Goal: Information Seeking & Learning: Learn about a topic

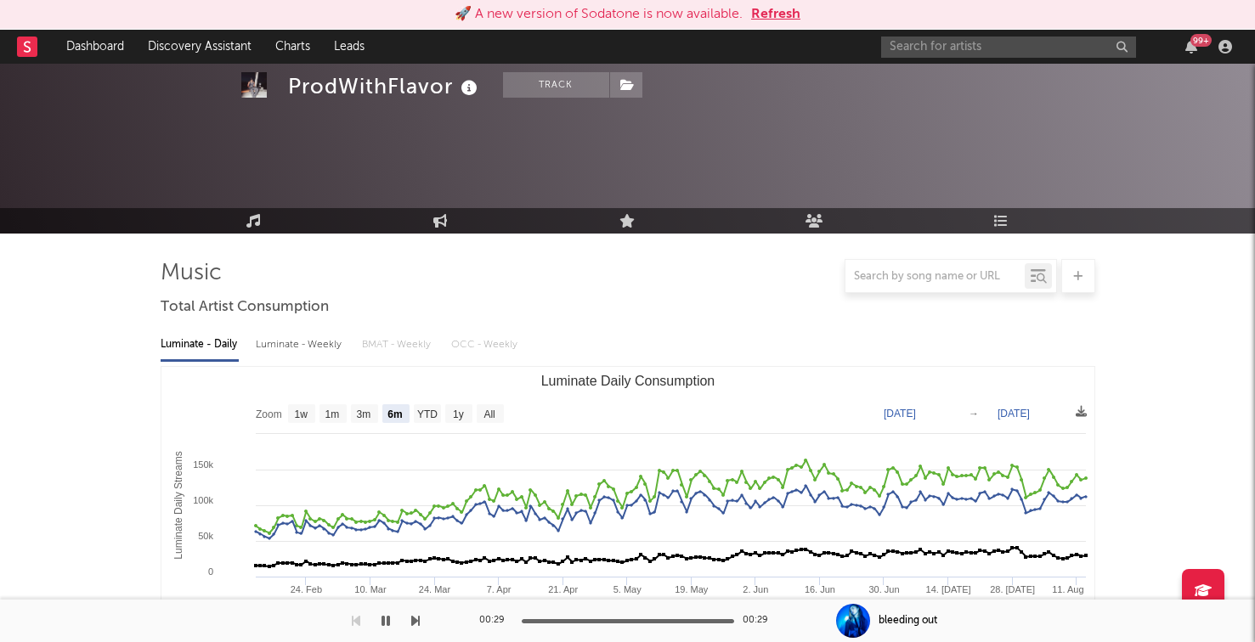
select select "6m"
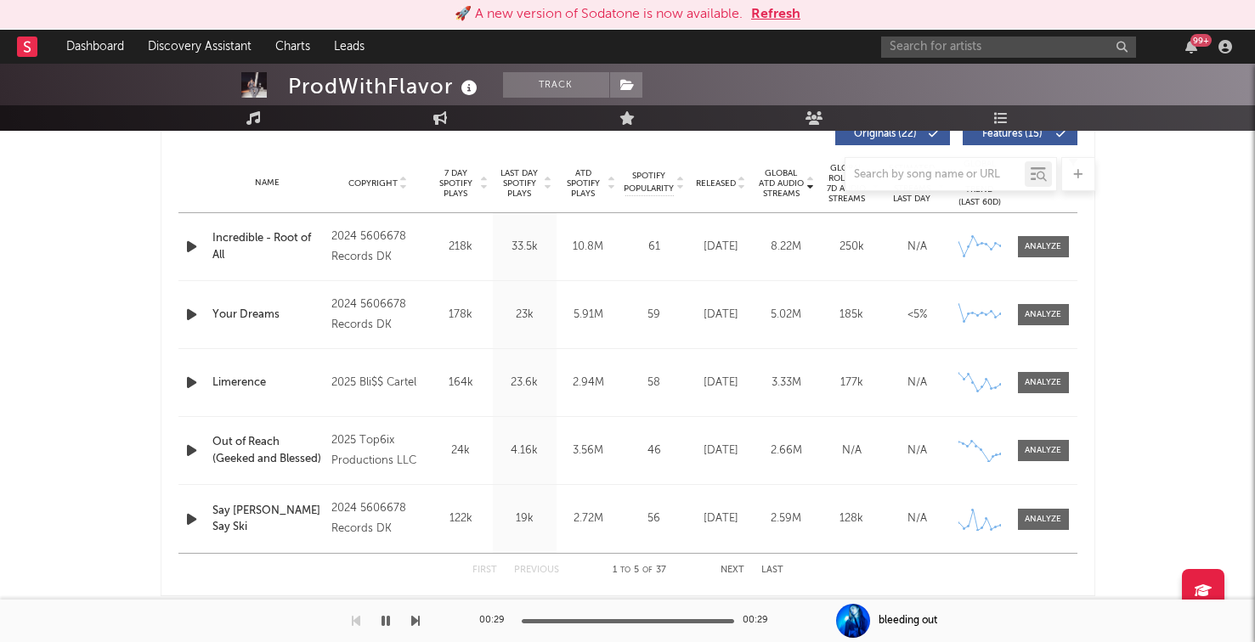
click at [960, 59] on div "99 +" at bounding box center [1059, 47] width 357 height 34
click at [960, 56] on input "text" at bounding box center [1008, 47] width 255 height 21
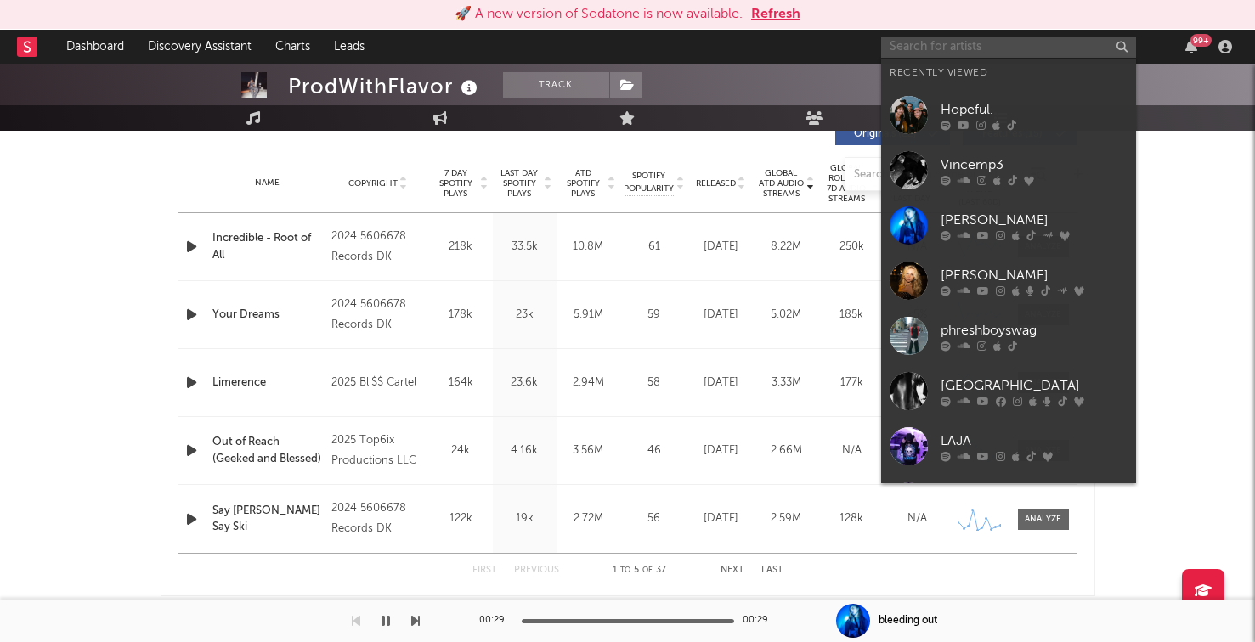
paste input "LIHTZ"
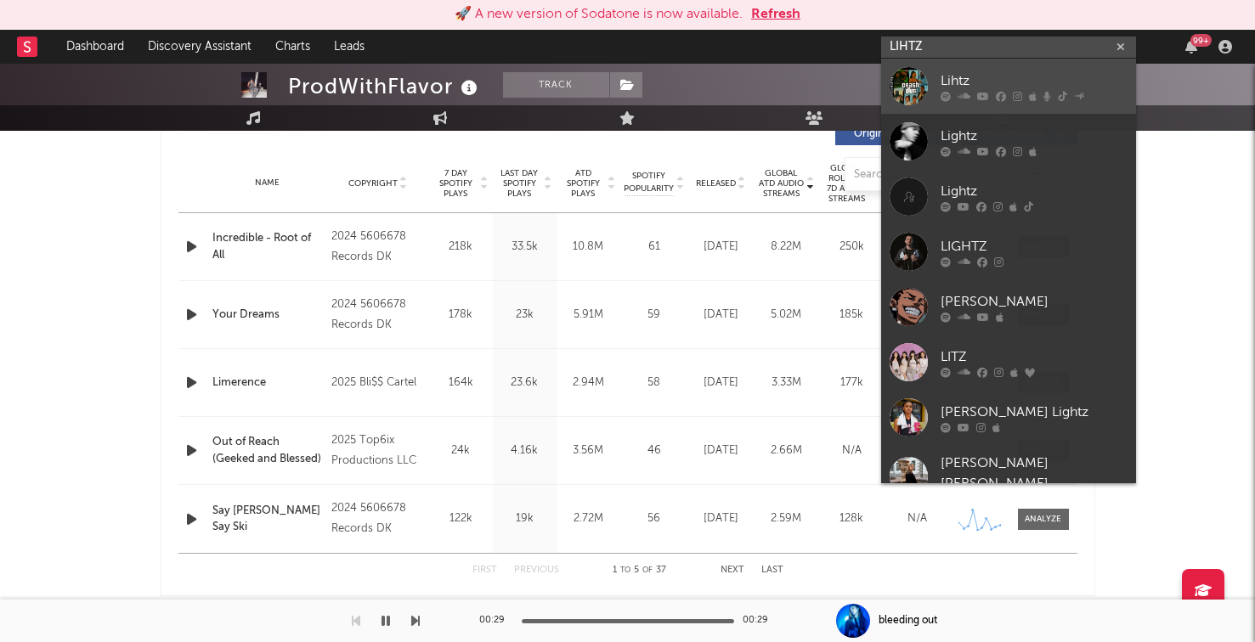
type input "LIHTZ"
click at [963, 91] on icon at bounding box center [964, 96] width 13 height 10
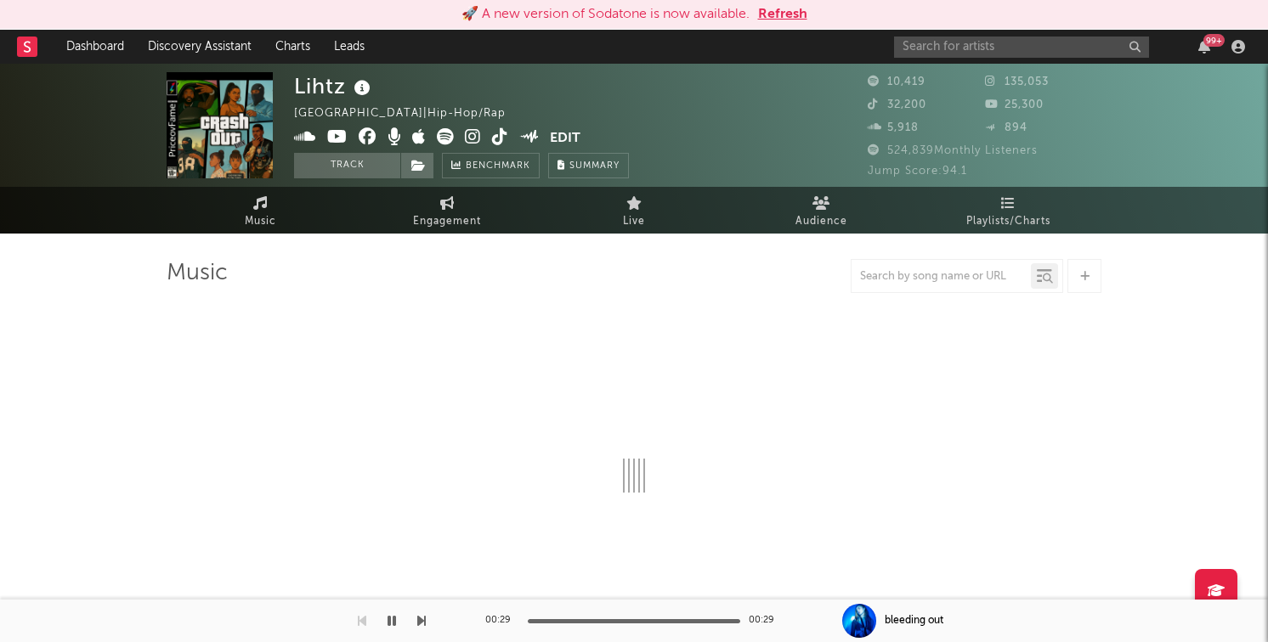
select select "6m"
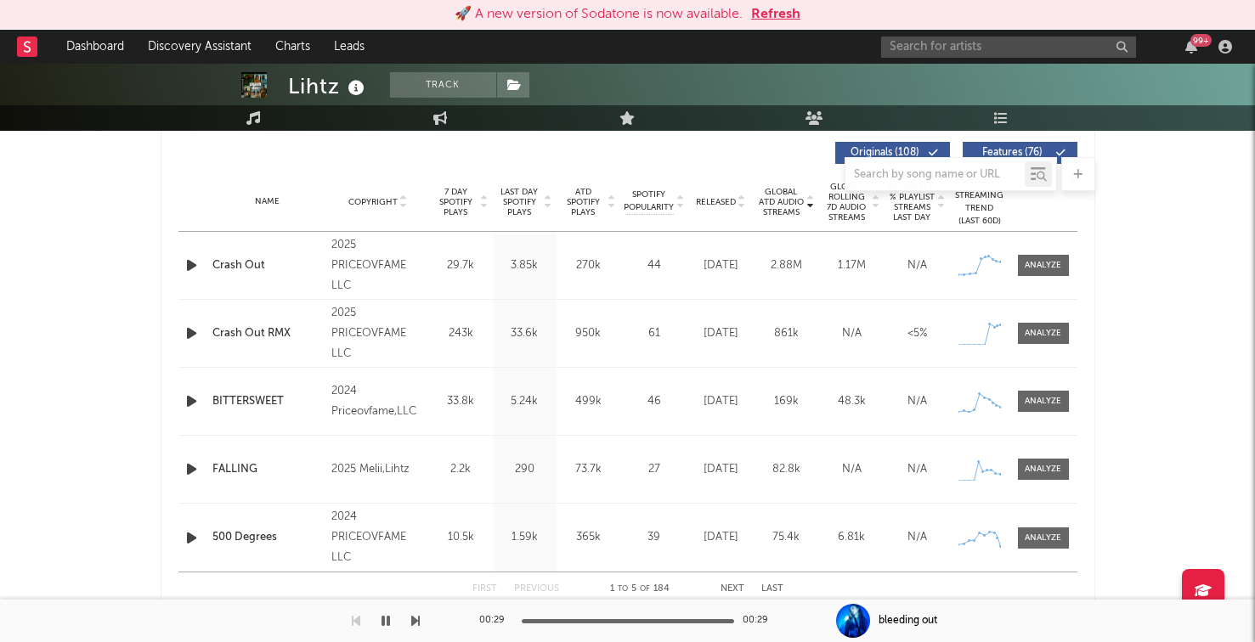
scroll to position [646, 0]
click at [720, 198] on span "Released" at bounding box center [716, 203] width 40 height 10
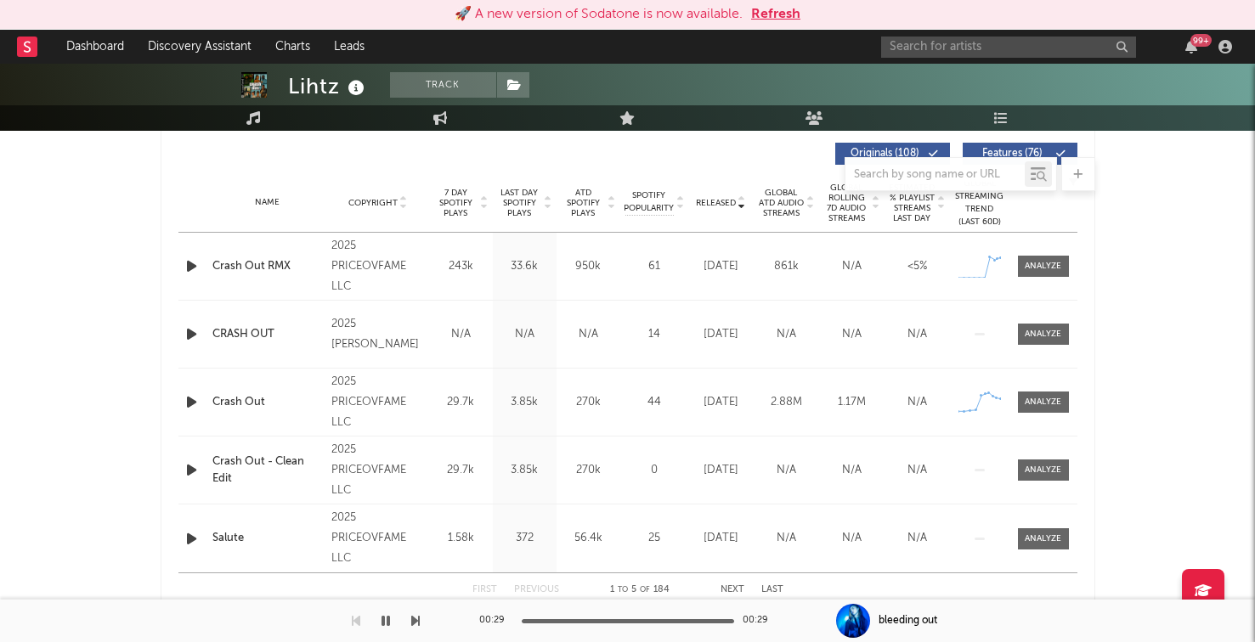
click at [187, 273] on icon "button" at bounding box center [192, 266] width 18 height 21
click at [193, 410] on icon "button" at bounding box center [192, 402] width 18 height 21
click at [263, 269] on div "Crash Out RMX" at bounding box center [267, 266] width 111 height 17
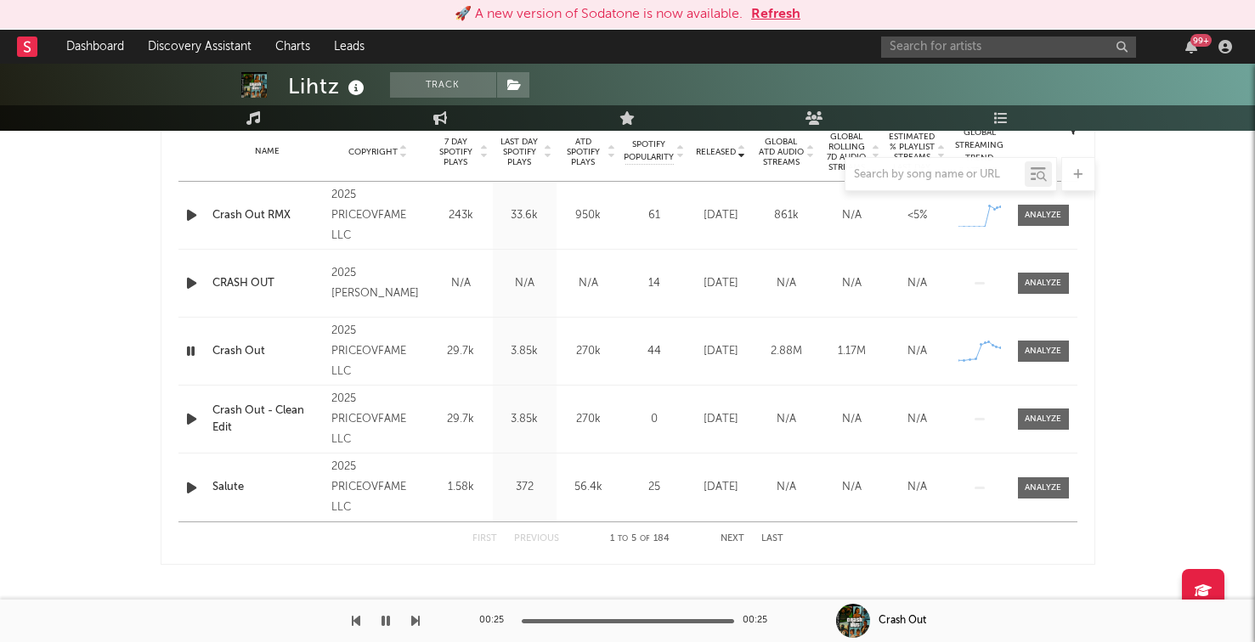
scroll to position [698, 0]
click at [528, 144] on span "Last Day Spotify Plays" at bounding box center [519, 151] width 45 height 31
click at [193, 286] on icon "button" at bounding box center [192, 282] width 18 height 21
click at [198, 285] on div at bounding box center [193, 282] width 21 height 21
click at [190, 278] on icon "button" at bounding box center [191, 282] width 16 height 21
